Goal: Check status: Check status

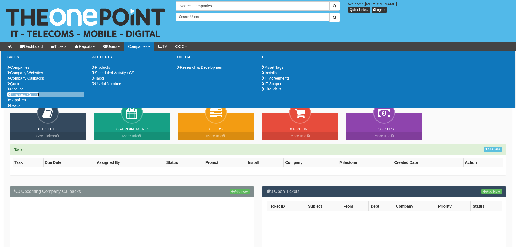
click at [22, 97] on link "Purchase Orders" at bounding box center [23, 94] width 32 height 4
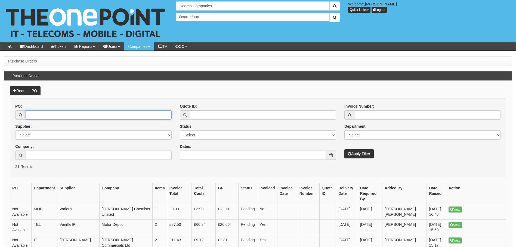
click at [125, 115] on input "PO:" at bounding box center [99, 114] width 146 height 9
paste input "19180"
type input "19180"
click at [346, 150] on button "Apply Filter" at bounding box center [358, 153] width 29 height 9
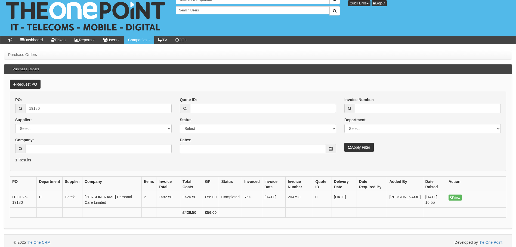
scroll to position [10, 0]
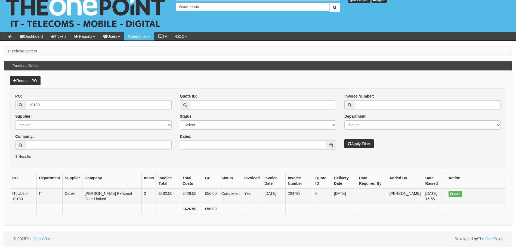
click at [461, 197] on td "View" at bounding box center [476, 196] width 60 height 15
click at [460, 195] on link "View" at bounding box center [454, 194] width 13 height 6
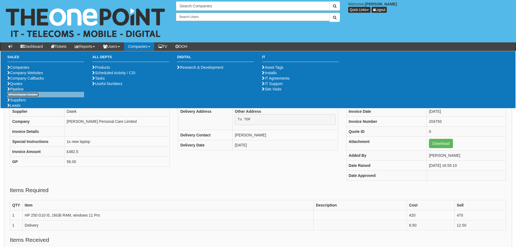
click at [30, 97] on link "Purchase Orders" at bounding box center [23, 94] width 32 height 4
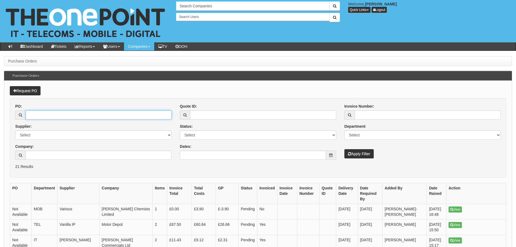
drag, startPoint x: 0, startPoint y: 0, endPoint x: 38, endPoint y: 117, distance: 123.0
click at [38, 117] on input "PO:" at bounding box center [99, 114] width 146 height 9
paste input "19315"
type input "19315"
click at [355, 150] on button "Apply Filter" at bounding box center [358, 153] width 29 height 9
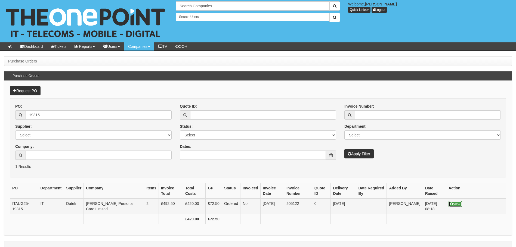
click at [451, 203] on icon at bounding box center [451, 204] width 3 height 3
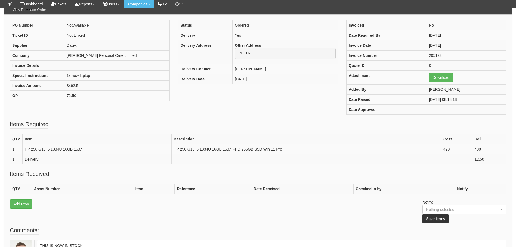
scroll to position [109, 0]
